Goal: Task Accomplishment & Management: Manage account settings

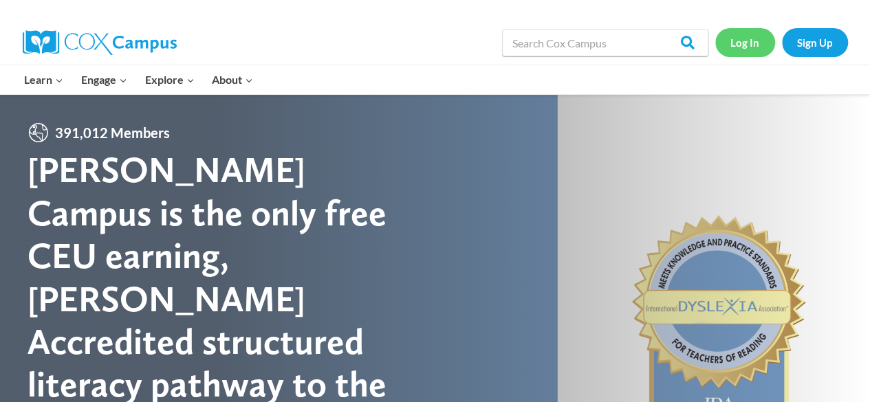
click at [737, 32] on link "Log In" at bounding box center [745, 42] width 60 height 28
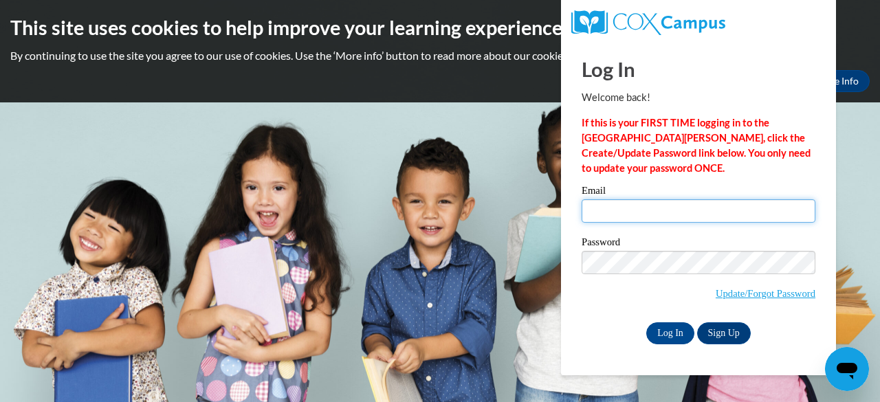
click at [689, 213] on input "Email" at bounding box center [699, 210] width 234 height 23
